Goal: Task Accomplishment & Management: Use online tool/utility

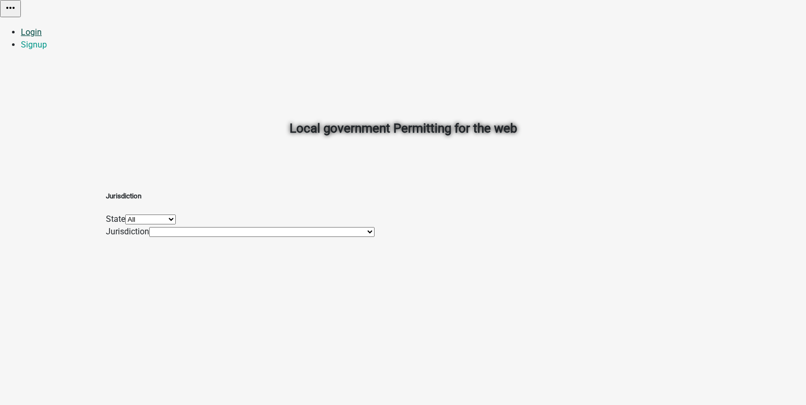
click at [42, 27] on link "Login" at bounding box center [31, 32] width 21 height 10
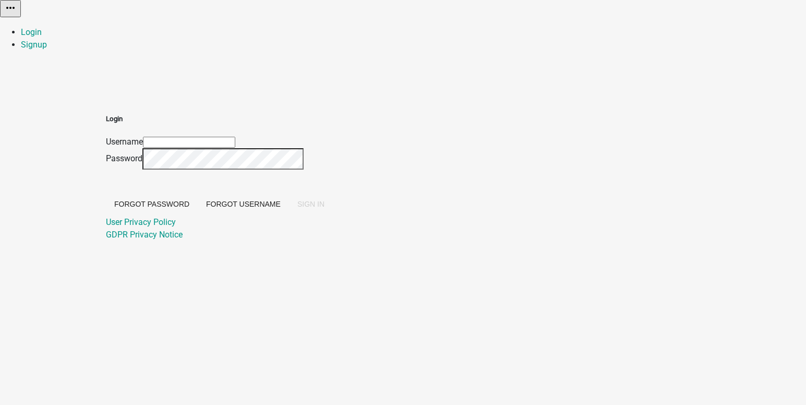
type input "[EMAIL_ADDRESS][DOMAIN_NAME]"
click at [324, 208] on span "SIGN IN" at bounding box center [310, 204] width 27 height 8
